Goal: Task Accomplishment & Management: Manage account settings

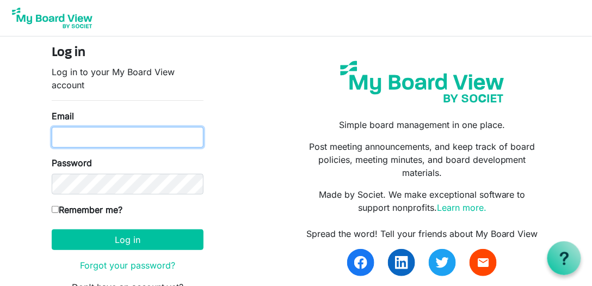
type input "[EMAIL_ADDRESS][DOMAIN_NAME]"
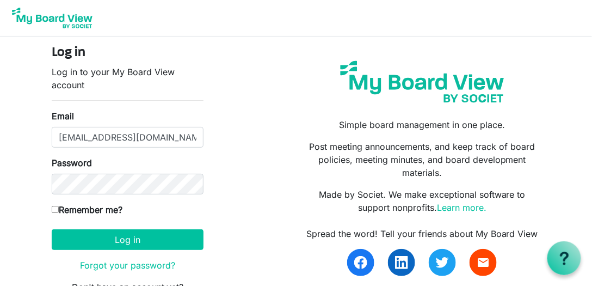
click at [52, 207] on input "Remember me?" at bounding box center [55, 209] width 7 height 7
checkbox input "true"
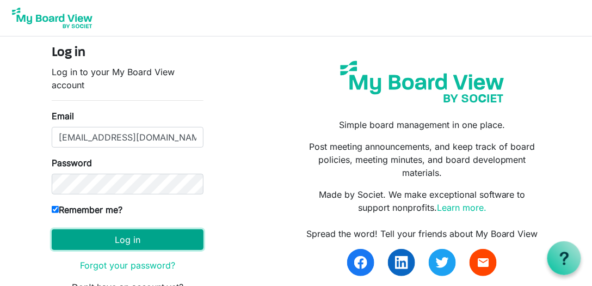
click at [125, 232] on button "Log in" at bounding box center [128, 239] width 152 height 21
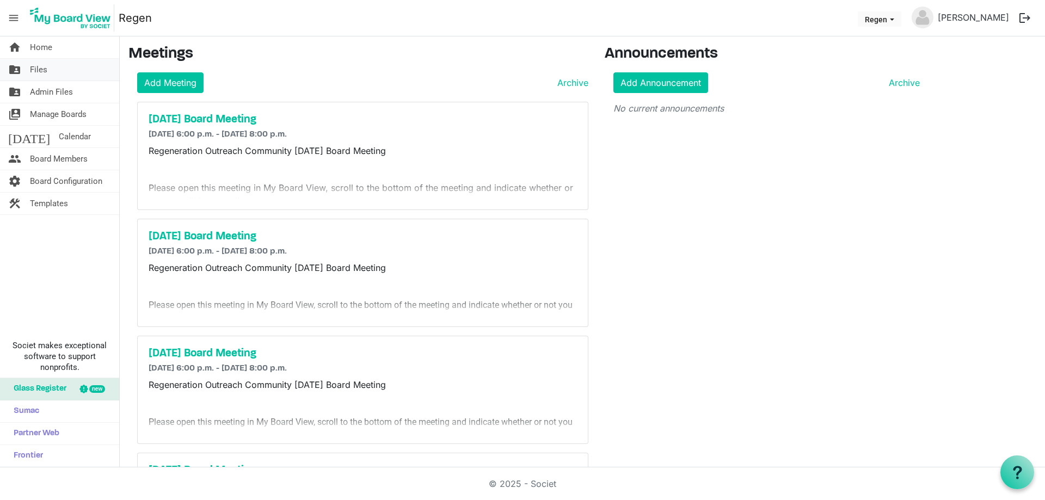
click at [33, 69] on span "Files" at bounding box center [38, 70] width 17 height 22
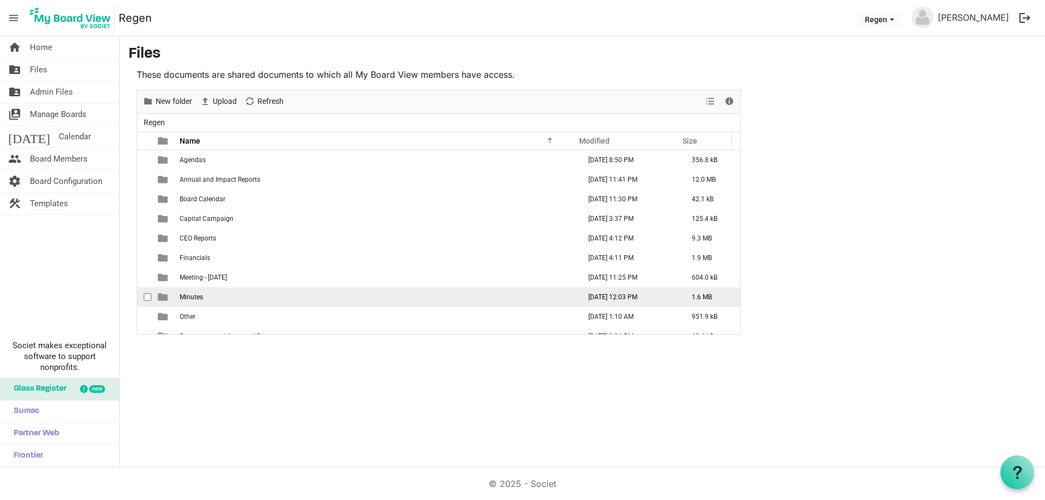
click at [194, 293] on span "Minutes" at bounding box center [191, 297] width 23 height 8
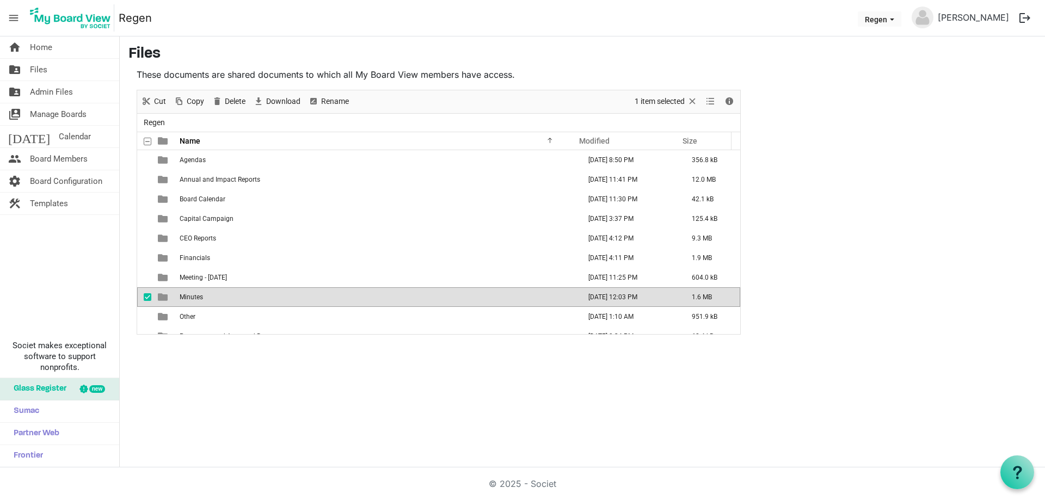
click at [194, 293] on span "Minutes" at bounding box center [191, 297] width 23 height 8
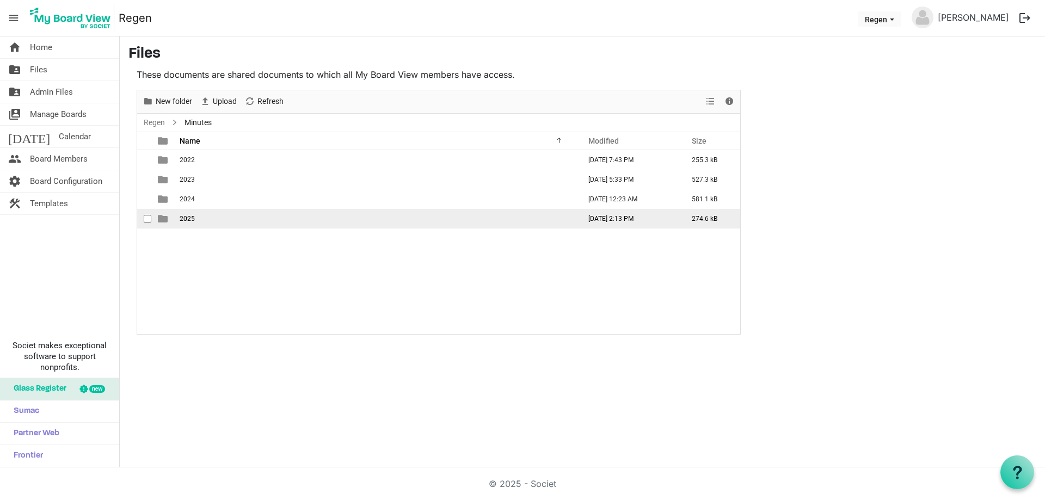
click at [189, 215] on span "2025" at bounding box center [187, 219] width 15 height 8
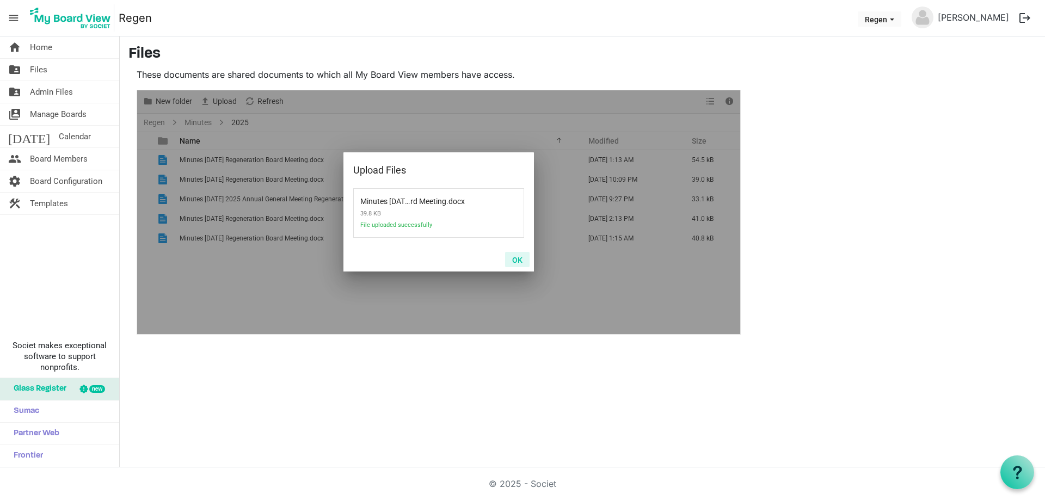
click at [523, 261] on button "OK" at bounding box center [517, 259] width 24 height 15
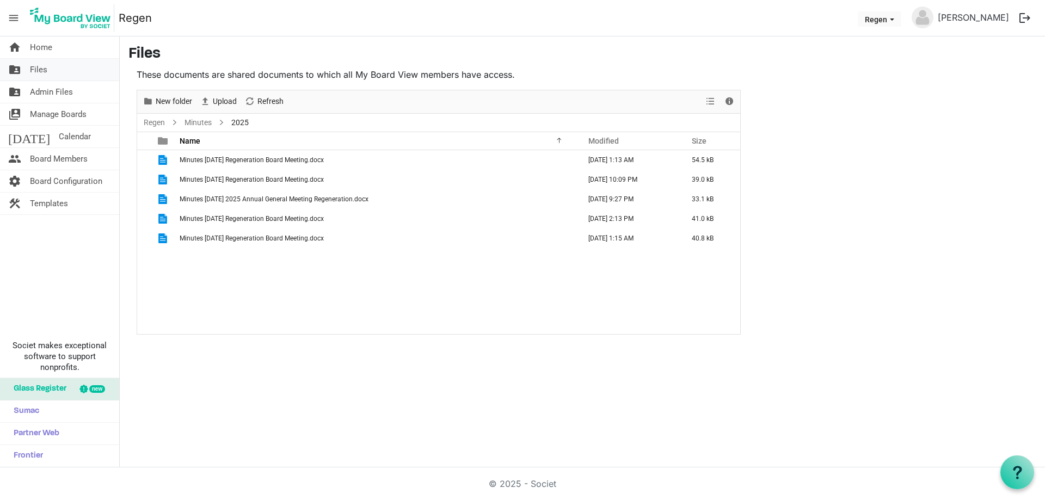
click at [40, 72] on span "Files" at bounding box center [38, 70] width 17 height 22
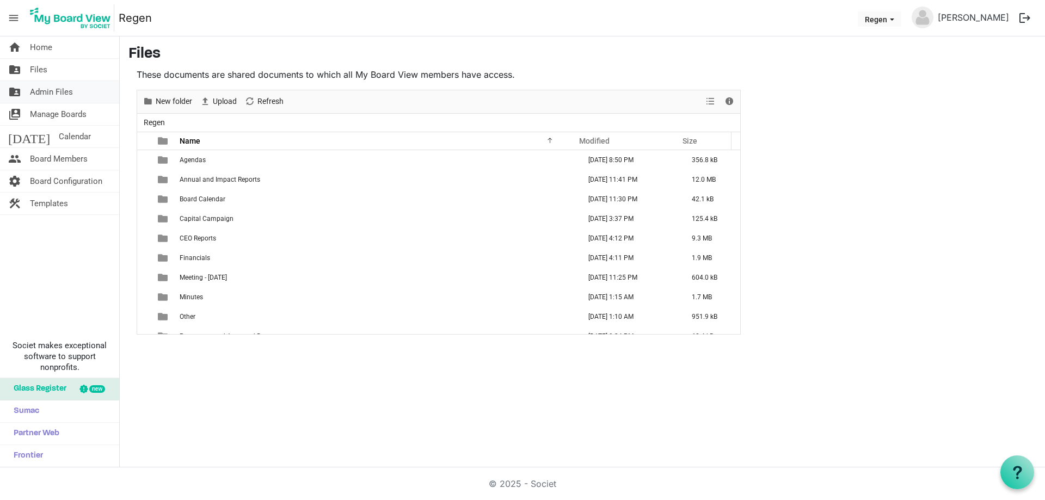
click at [41, 94] on span "Admin Files" at bounding box center [51, 92] width 43 height 22
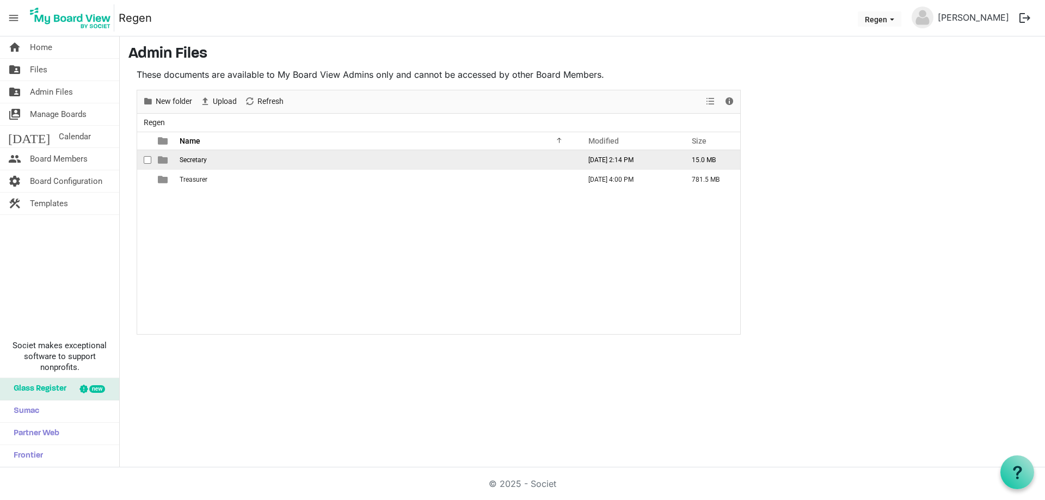
click at [210, 167] on td "Secretary" at bounding box center [376, 160] width 401 height 20
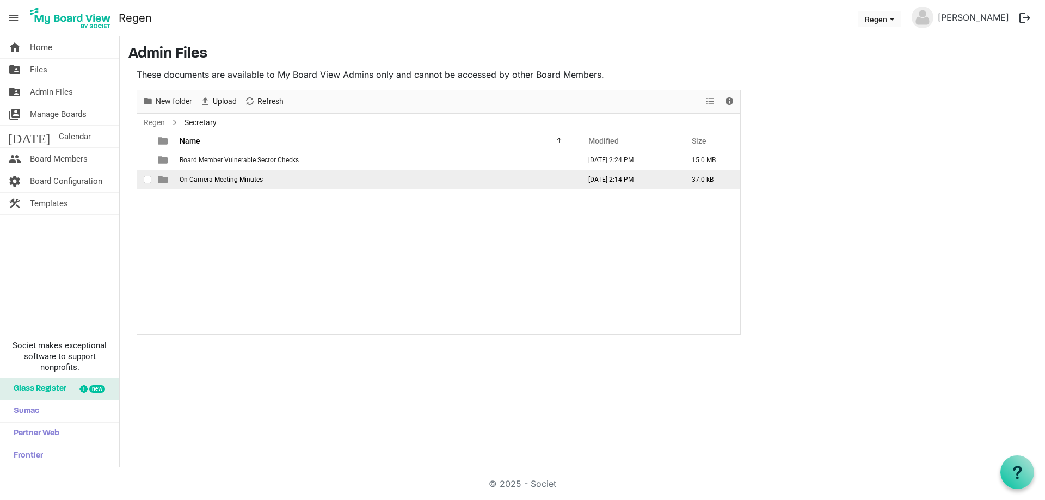
click at [243, 179] on span "On Camera Meeting Minutes" at bounding box center [221, 180] width 83 height 8
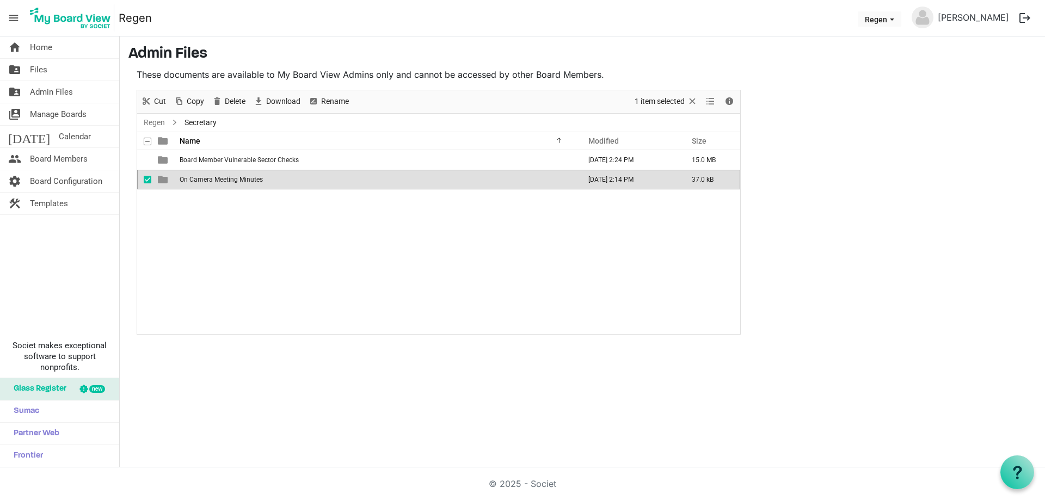
click at [243, 179] on span "On Camera Meeting Minutes" at bounding box center [221, 180] width 83 height 8
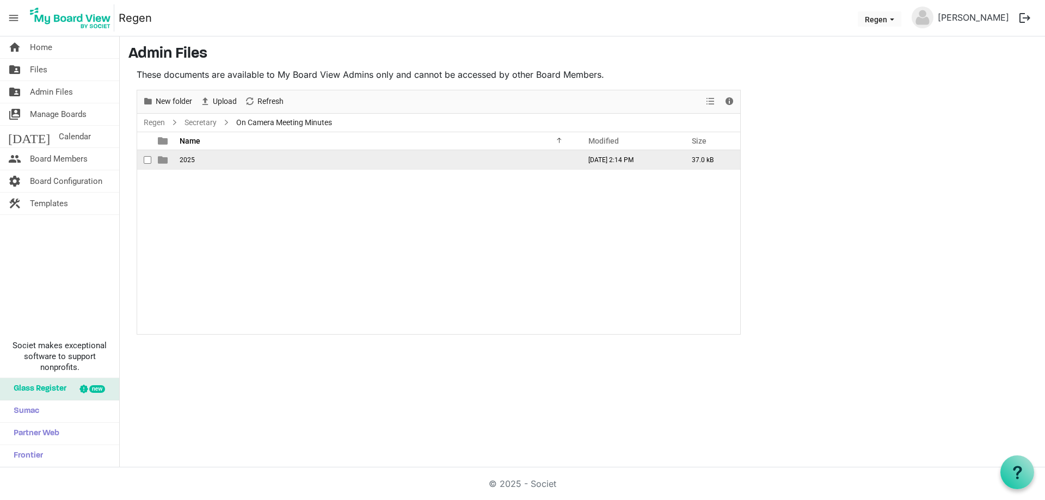
click at [192, 165] on td "2025" at bounding box center [376, 160] width 401 height 20
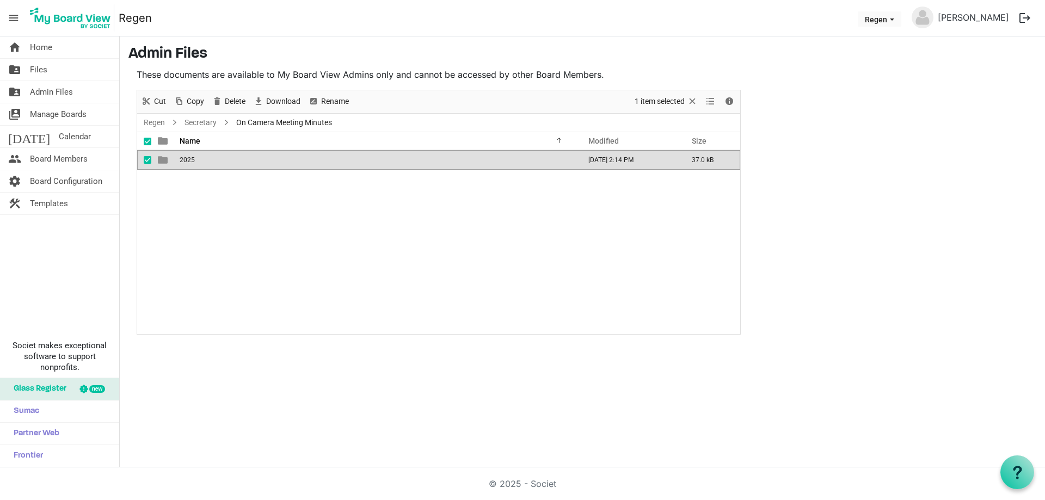
click at [192, 165] on td "2025" at bounding box center [376, 160] width 401 height 20
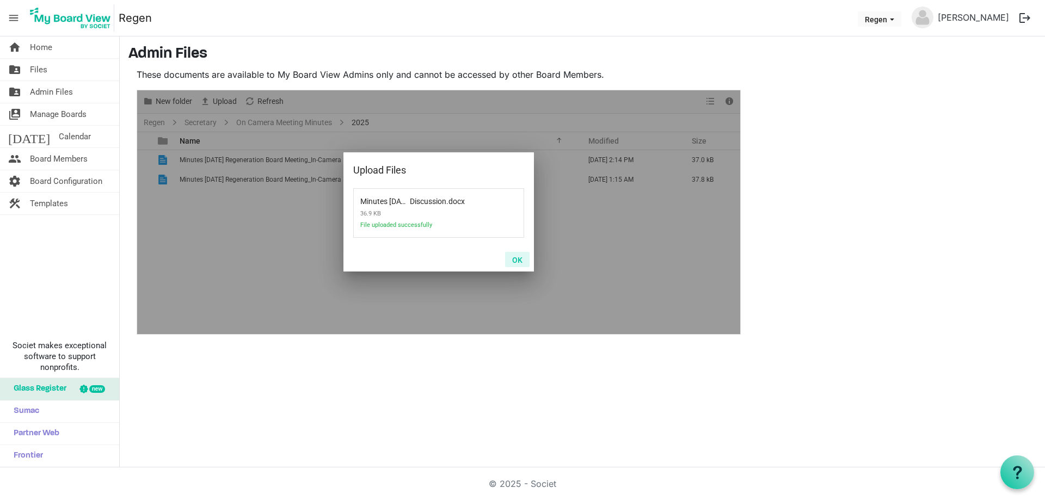
click at [513, 258] on button "OK" at bounding box center [517, 259] width 24 height 15
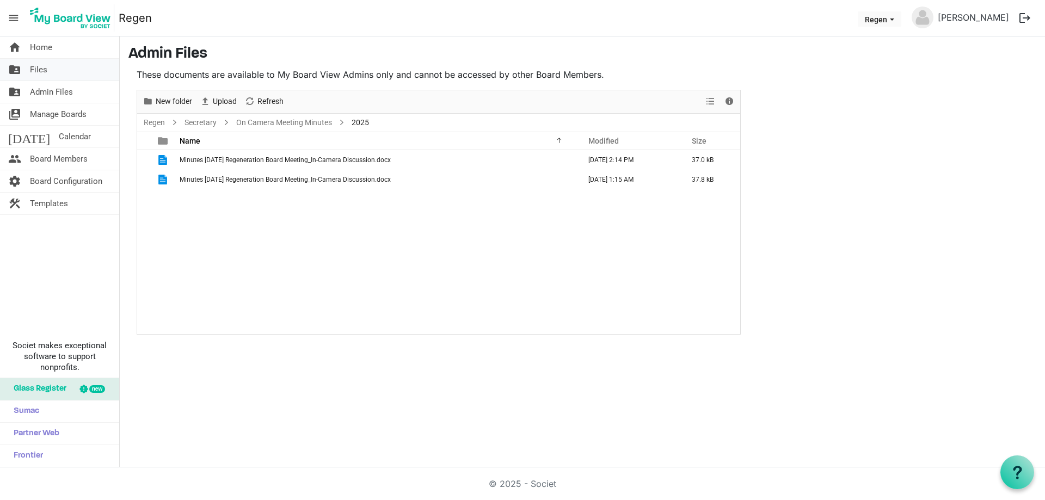
click at [39, 68] on span "Files" at bounding box center [38, 70] width 17 height 22
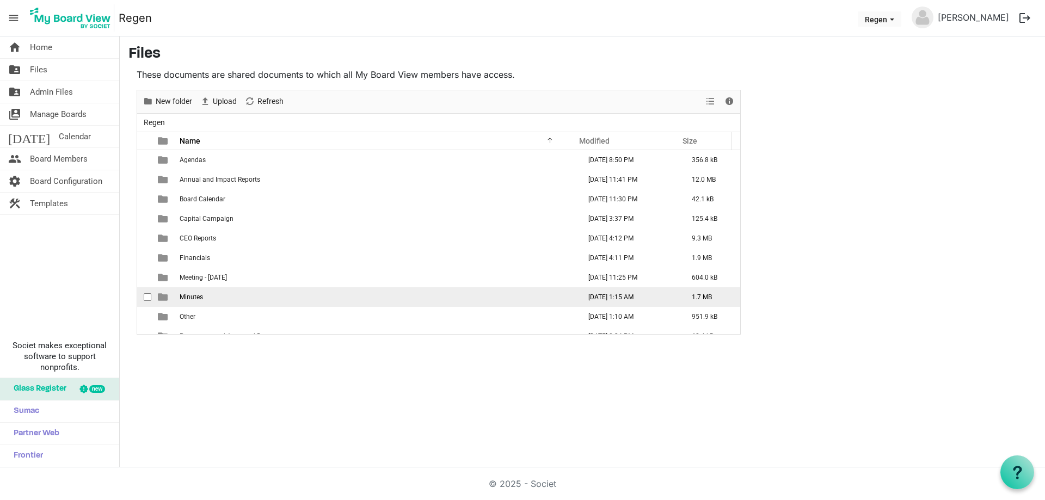
click at [198, 296] on span "Minutes" at bounding box center [191, 297] width 23 height 8
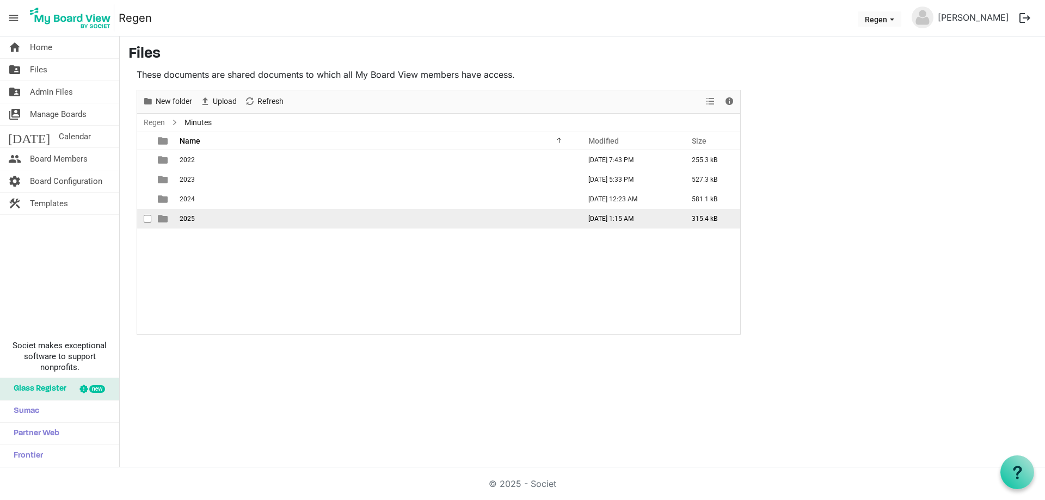
click at [196, 219] on td "2025" at bounding box center [376, 219] width 401 height 20
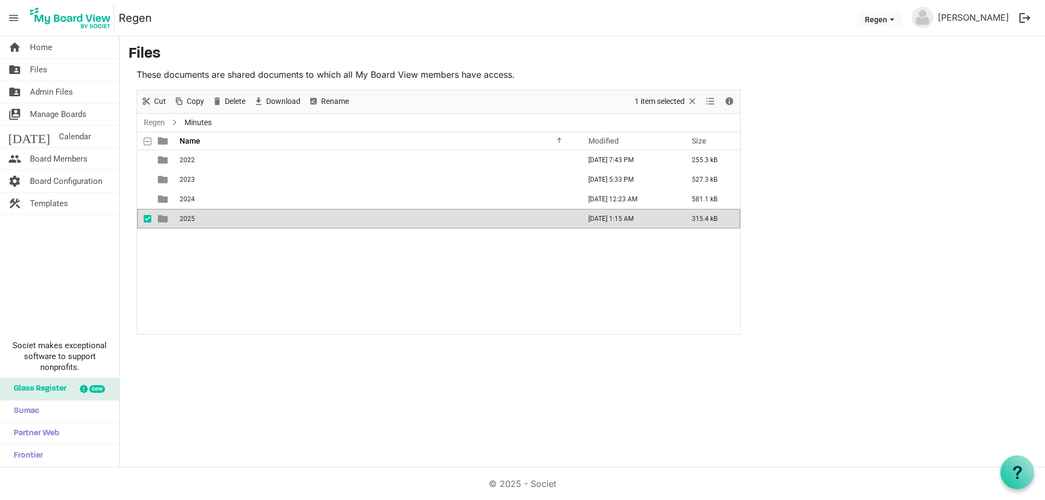
click at [196, 219] on td "2025" at bounding box center [376, 219] width 401 height 20
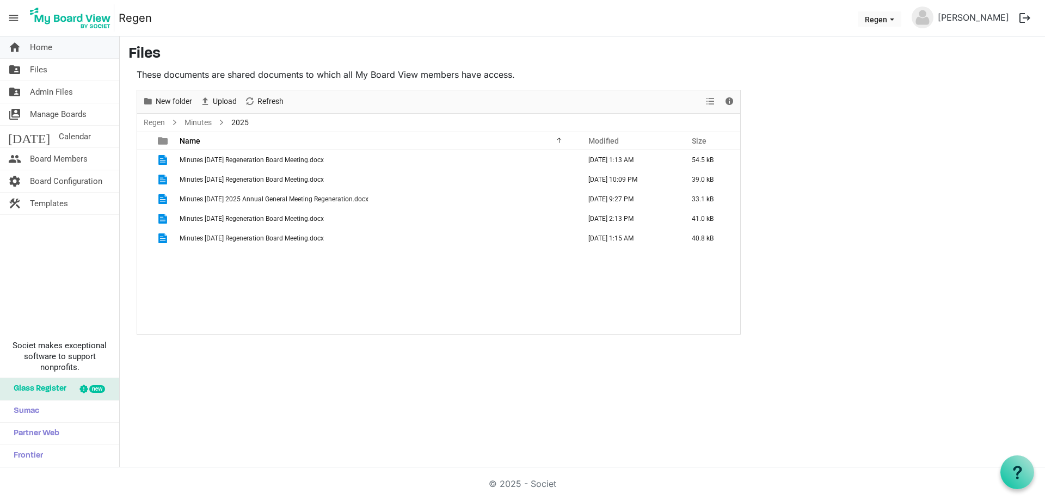
click at [51, 50] on span "Home" at bounding box center [41, 47] width 22 height 22
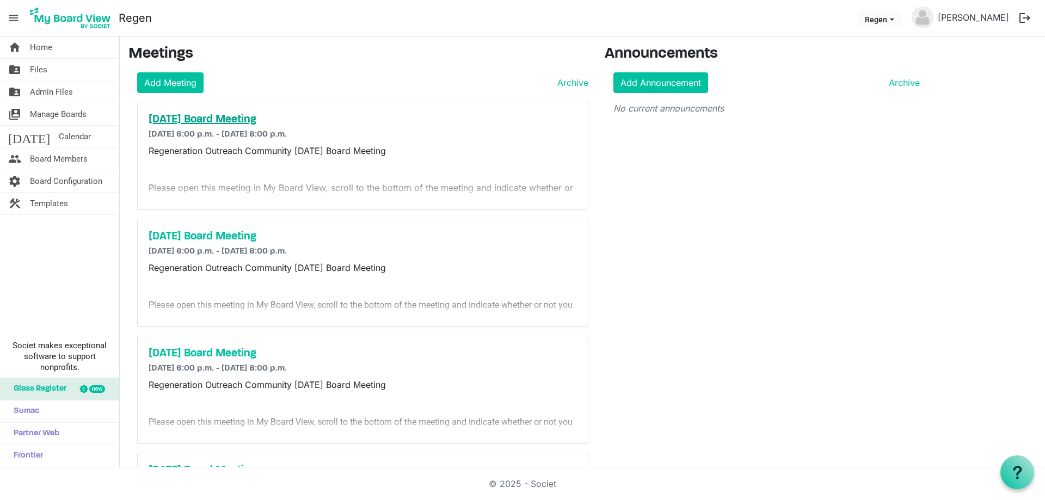
click at [218, 120] on h5 "[DATE] Board Meeting" at bounding box center [363, 119] width 428 height 13
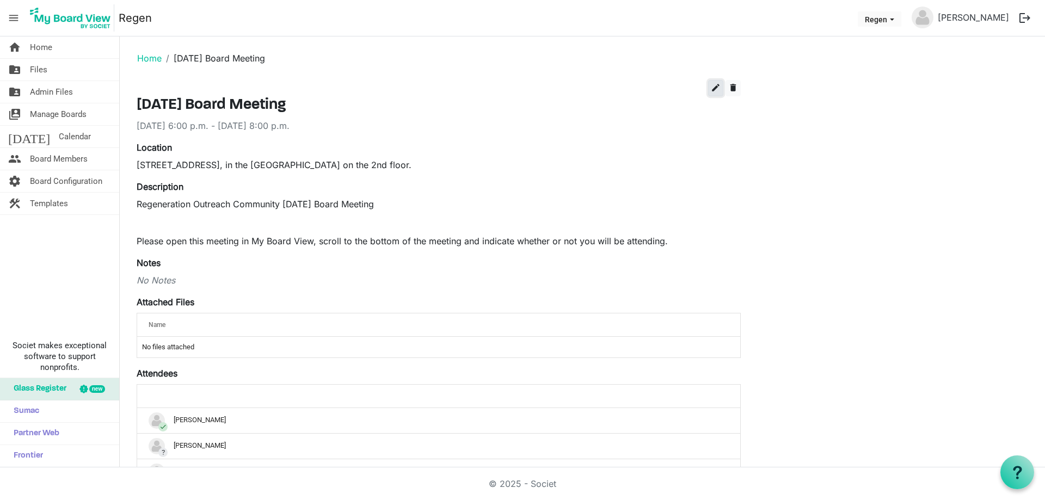
click at [709, 86] on button "edit" at bounding box center [715, 88] width 15 height 16
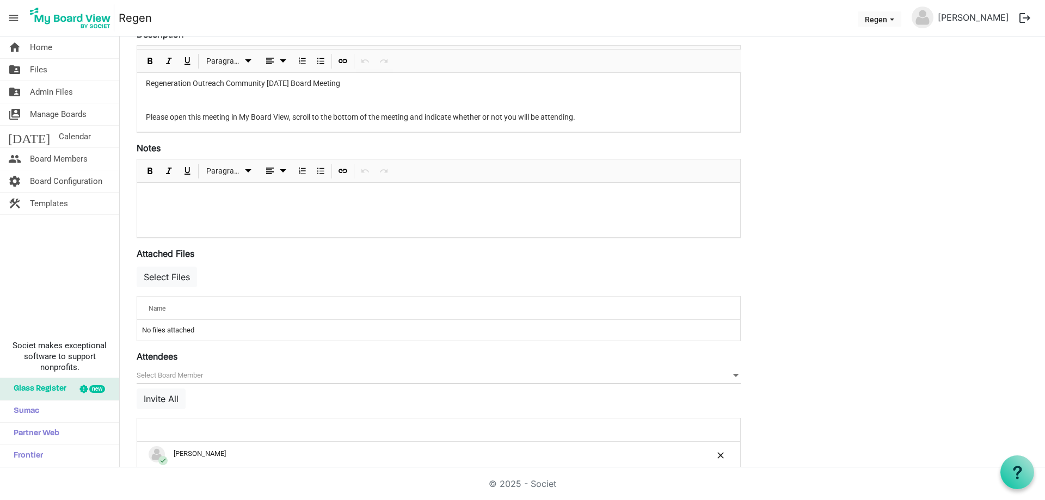
scroll to position [218, 0]
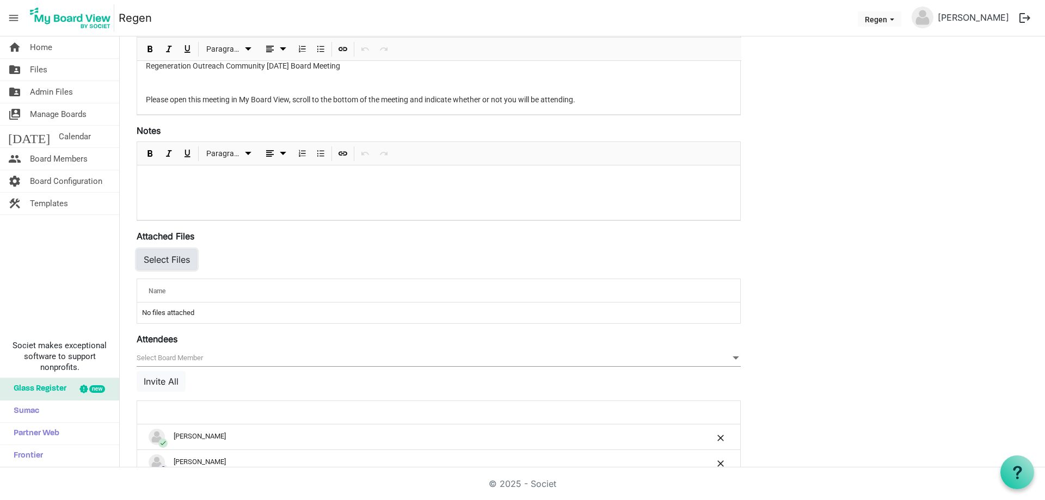
click at [160, 258] on button "Select Files" at bounding box center [167, 259] width 60 height 21
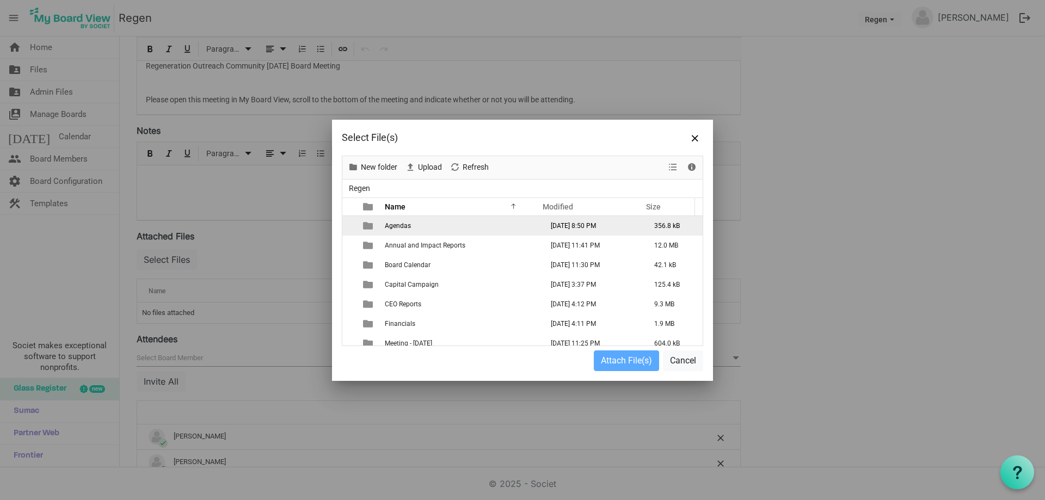
click at [401, 231] on td "Agendas" at bounding box center [461, 226] width 158 height 20
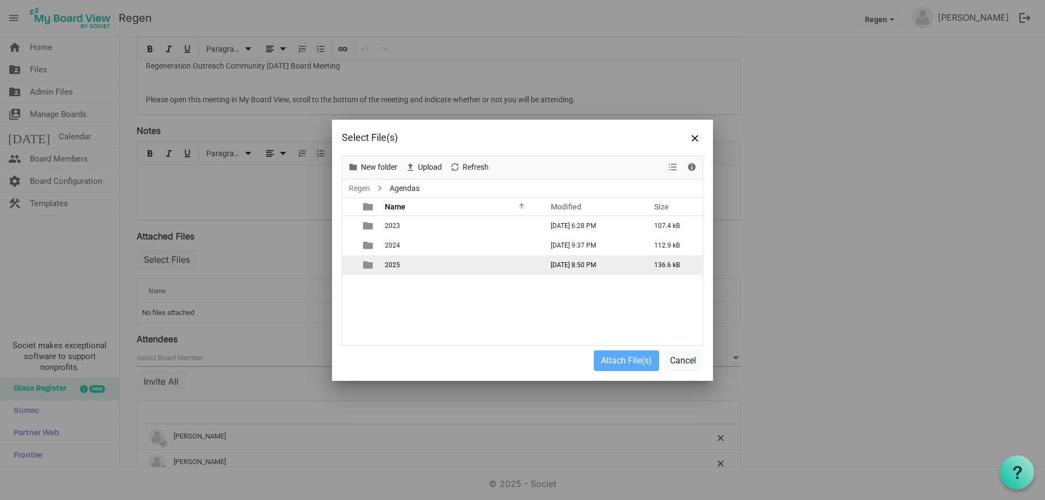
click at [394, 266] on span "2025" at bounding box center [392, 265] width 15 height 8
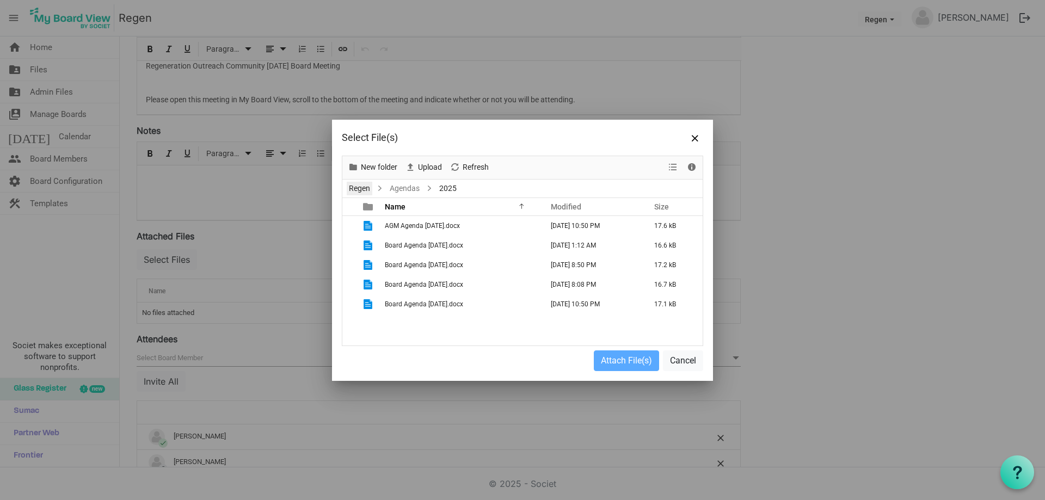
click at [367, 191] on link "Regen" at bounding box center [360, 189] width 26 height 14
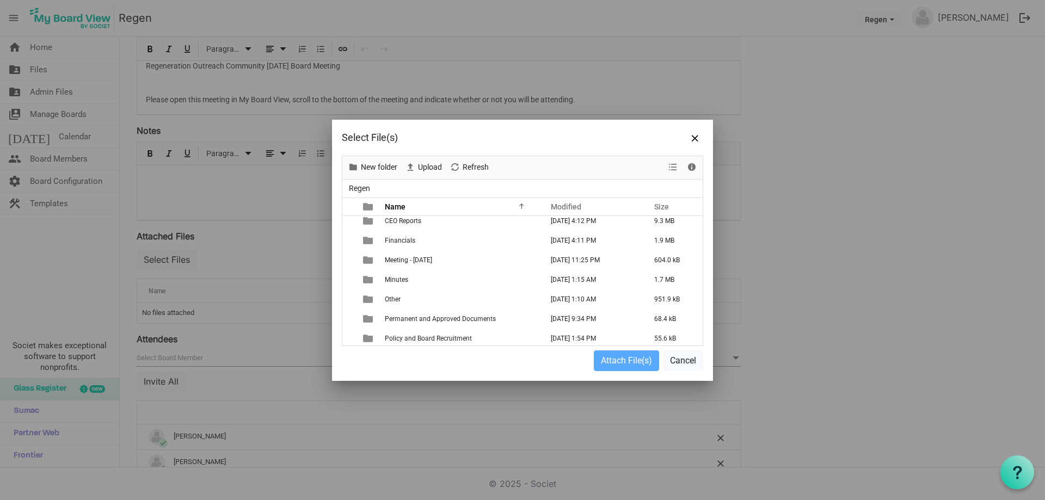
scroll to position [86, 0]
click at [405, 279] on span "Minutes" at bounding box center [396, 277] width 23 height 8
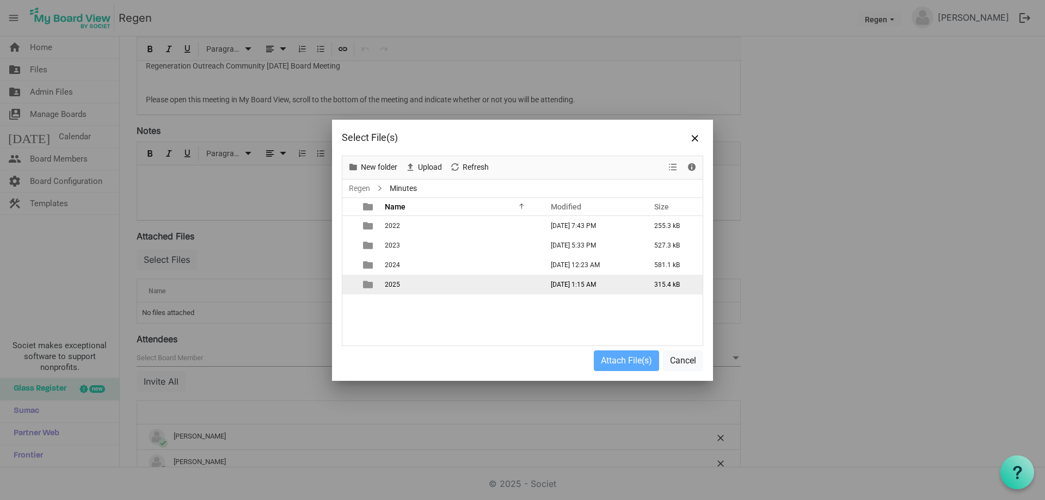
click at [405, 279] on td "2025" at bounding box center [461, 285] width 158 height 20
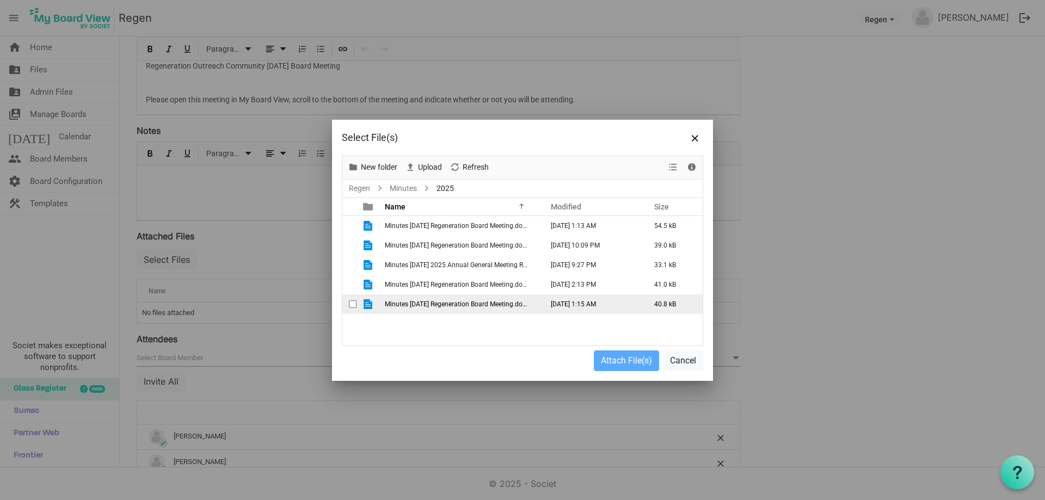
click at [407, 302] on span "Minutes 2025-07-28 Regeneration Board Meeting.docx" at bounding box center [457, 305] width 144 height 8
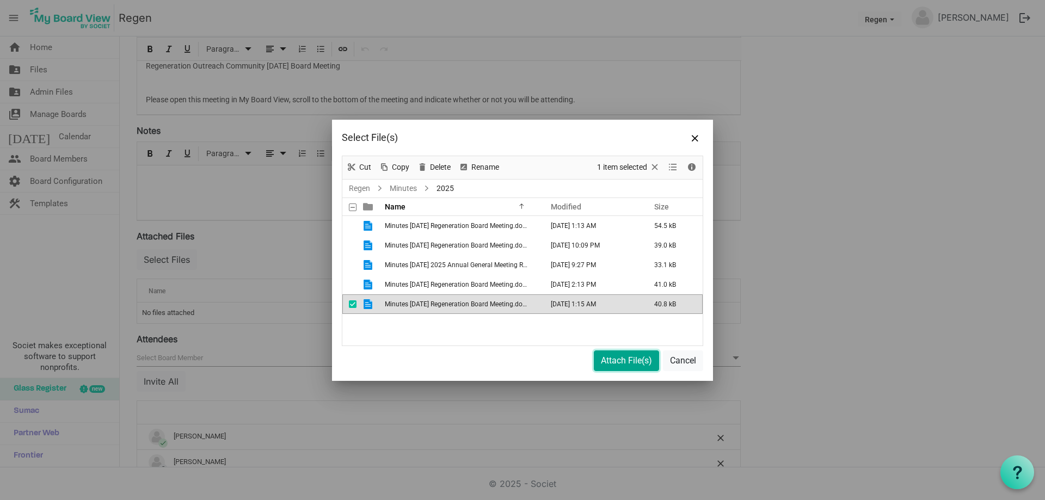
click at [602, 363] on button "Attach File(s)" at bounding box center [626, 361] width 65 height 21
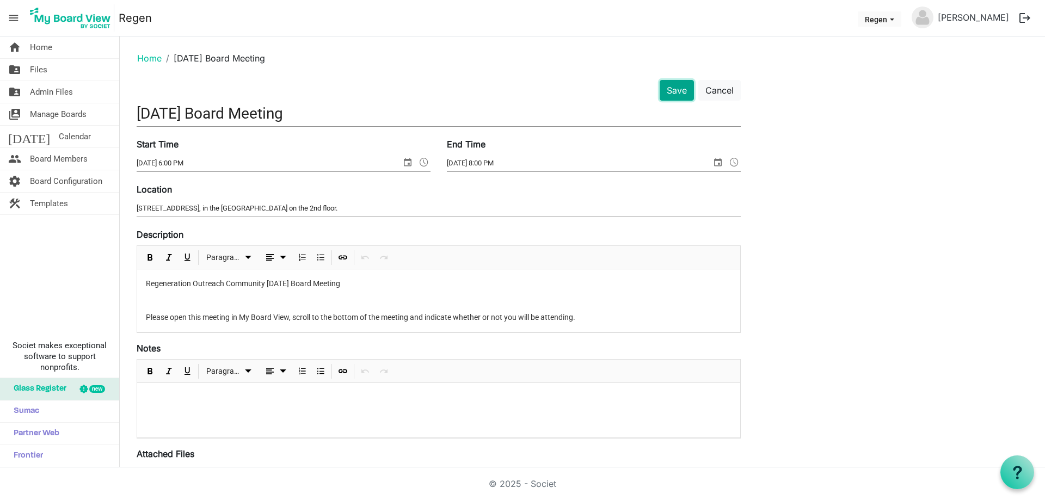
click at [668, 88] on button "Save" at bounding box center [677, 90] width 34 height 21
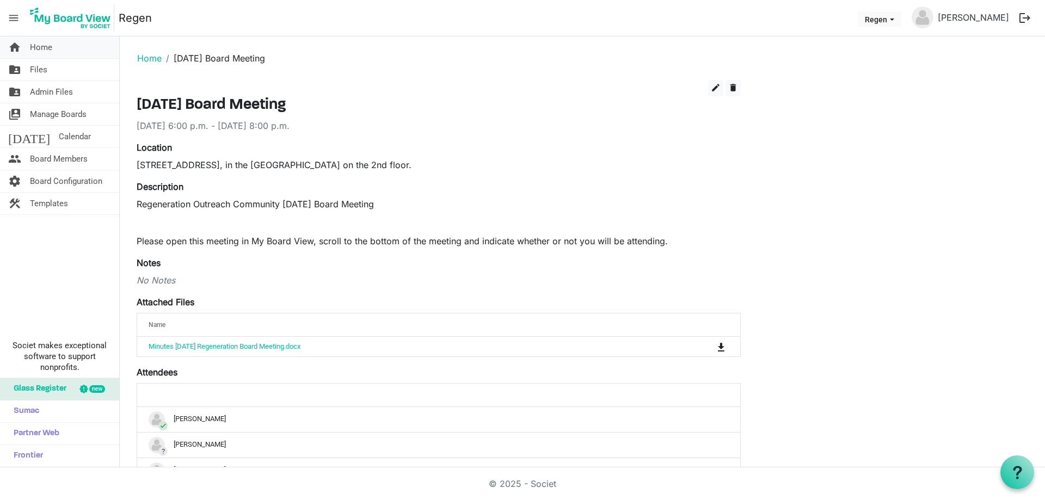
click at [40, 53] on span "Home" at bounding box center [41, 47] width 22 height 22
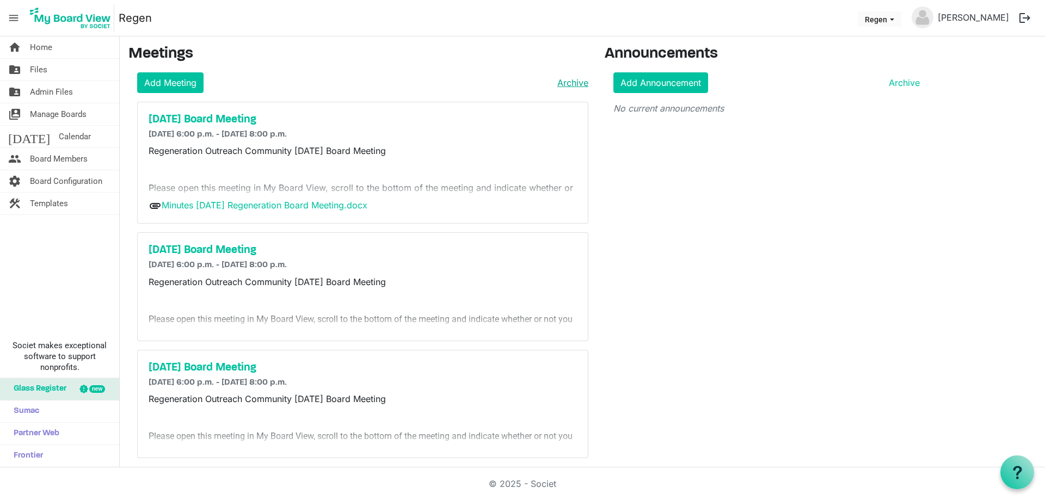
click at [563, 87] on link "Archive" at bounding box center [570, 82] width 35 height 13
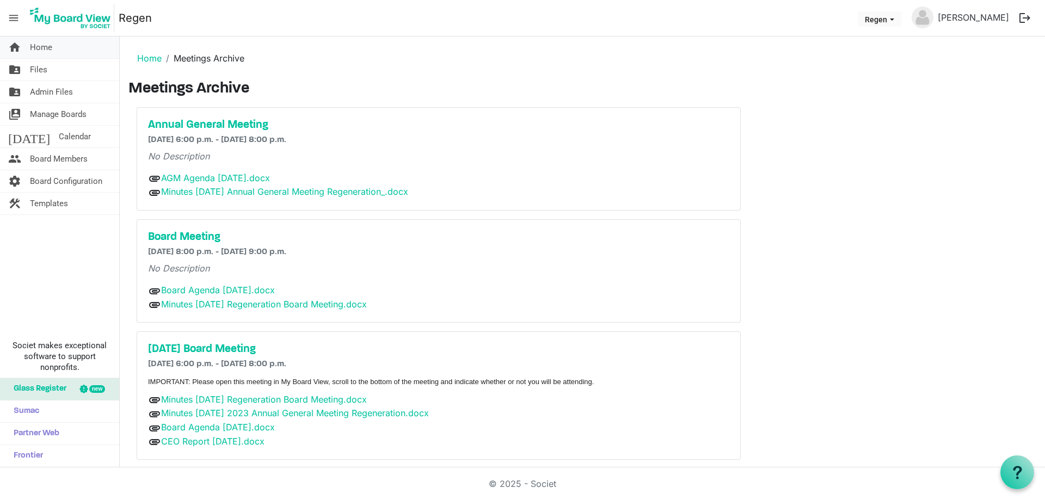
click at [39, 52] on span "Home" at bounding box center [41, 47] width 22 height 22
